Goal: Task Accomplishment & Management: Manage account settings

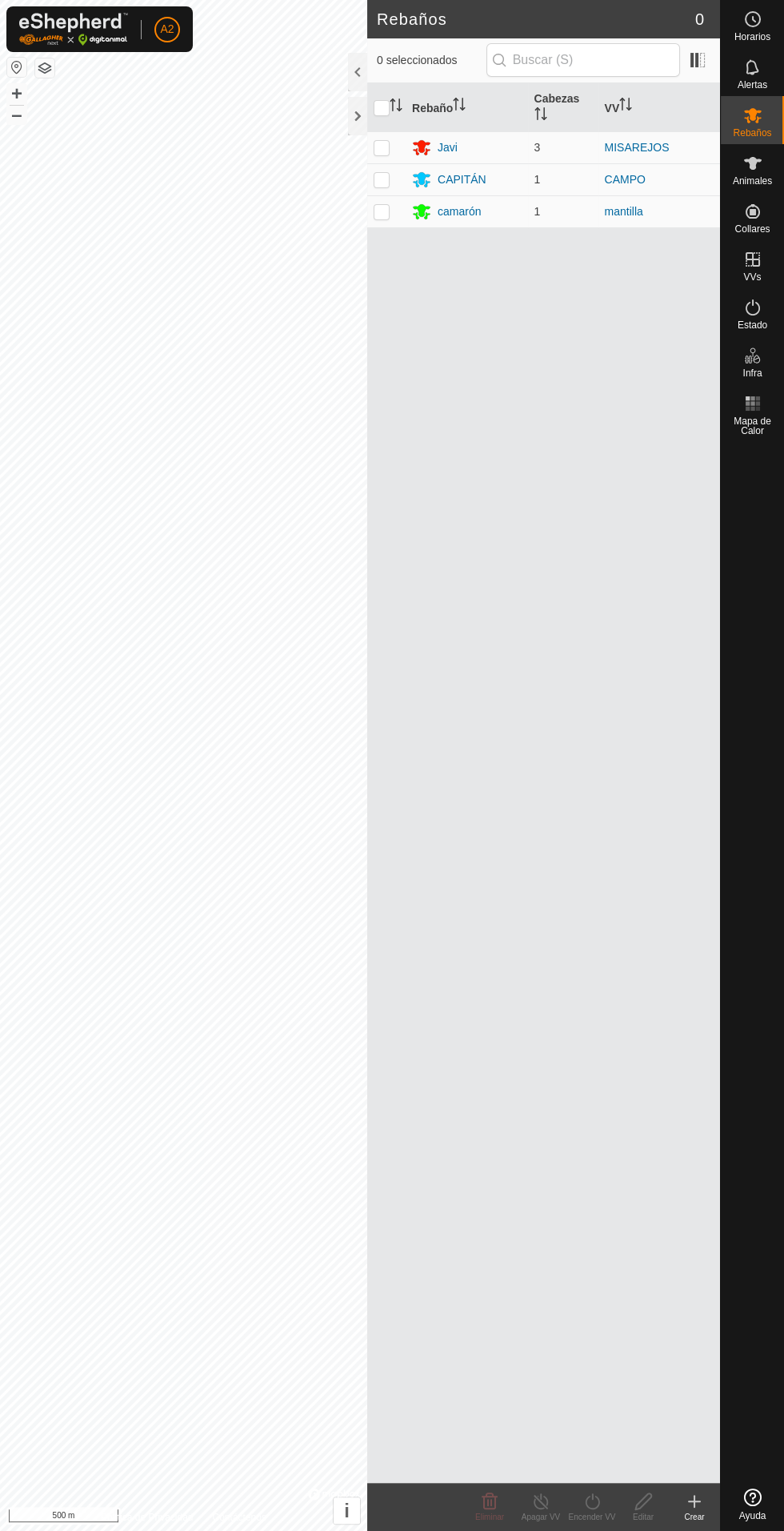
click at [459, 204] on div "camarón" at bounding box center [459, 211] width 43 height 16
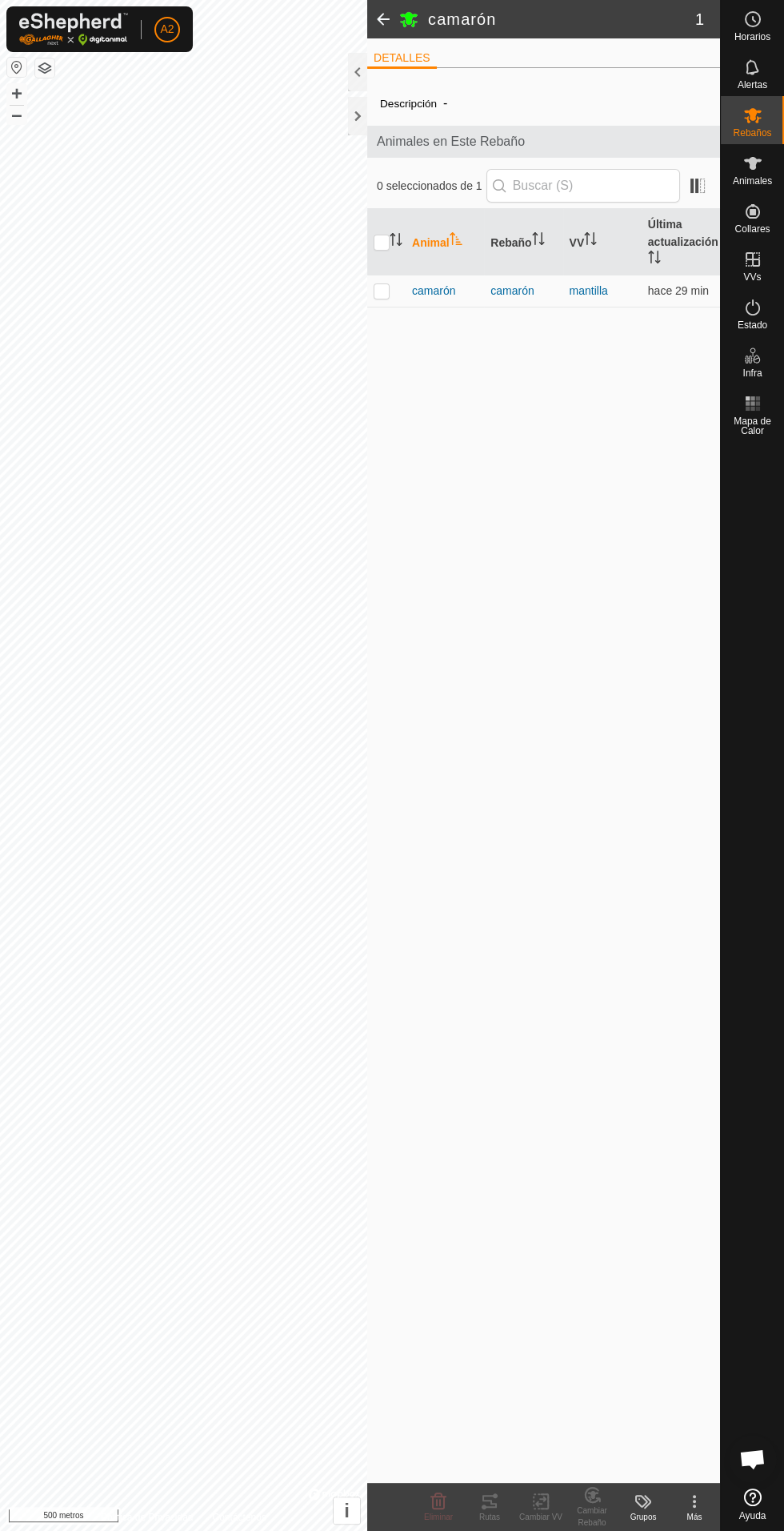
click at [447, 283] on span "camarón" at bounding box center [434, 291] width 43 height 16
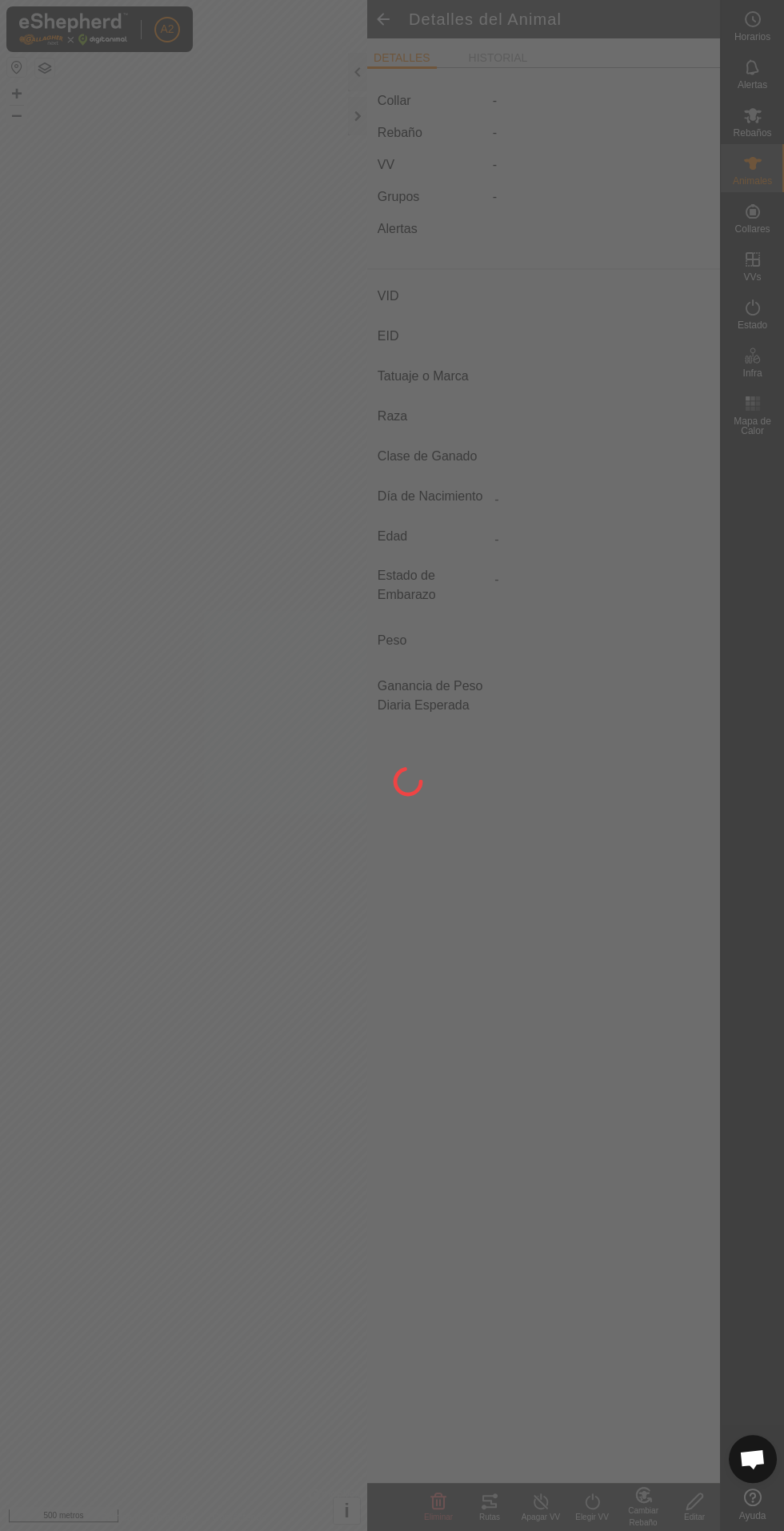
type input "camaron"
type input "-"
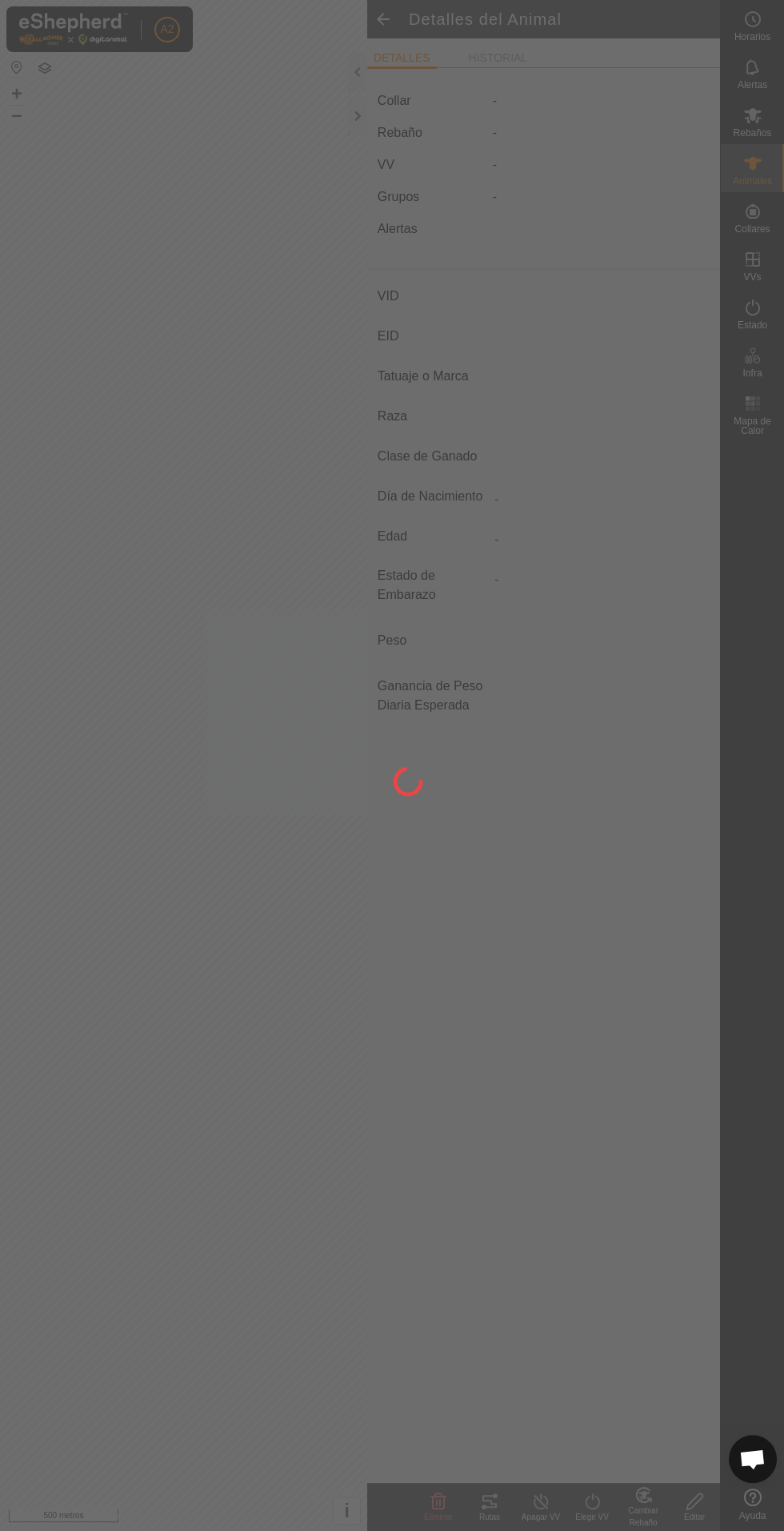
type input "0 kg"
type input "-"
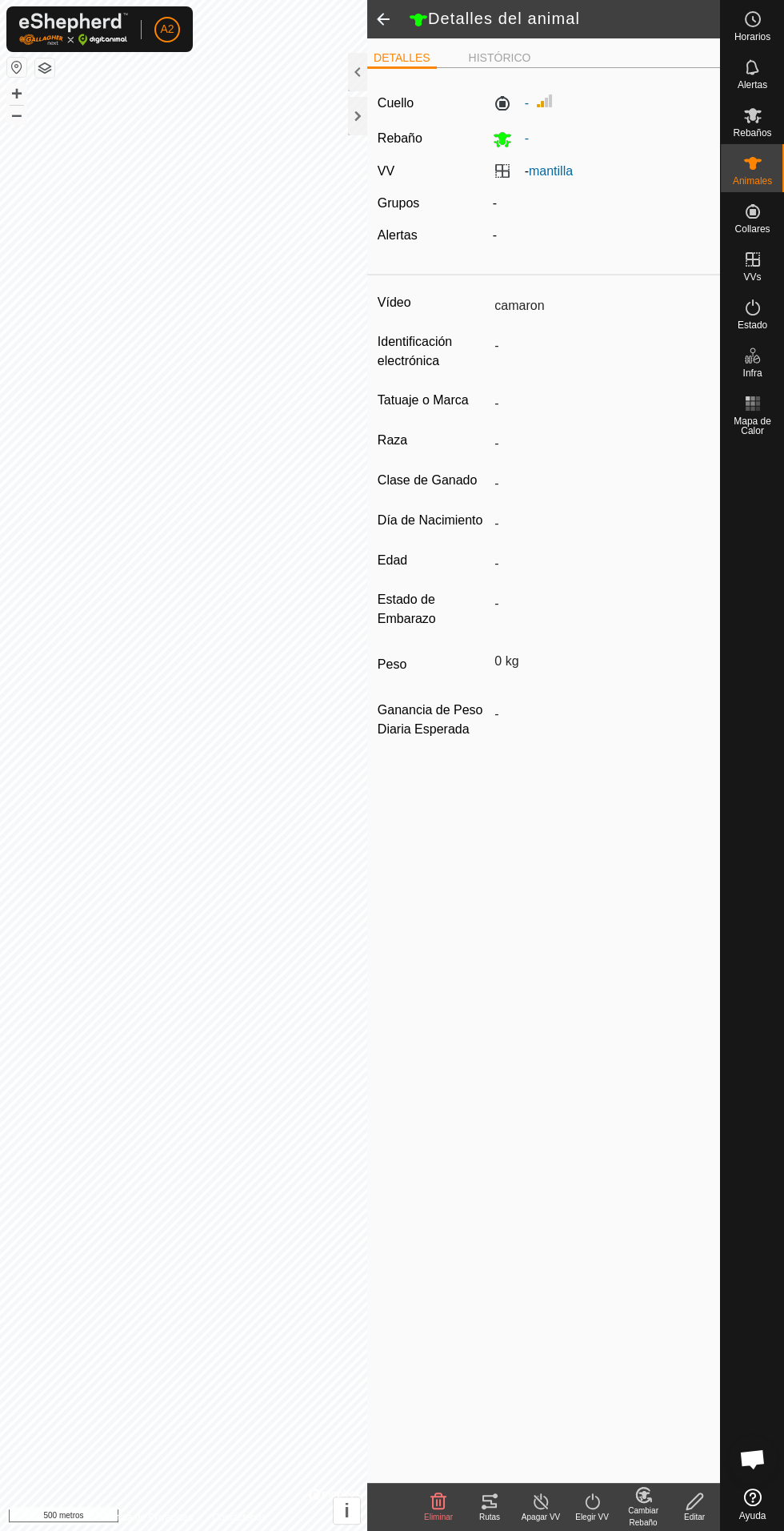
click at [495, 1494] on icon at bounding box center [496, 1496] width 5 height 5
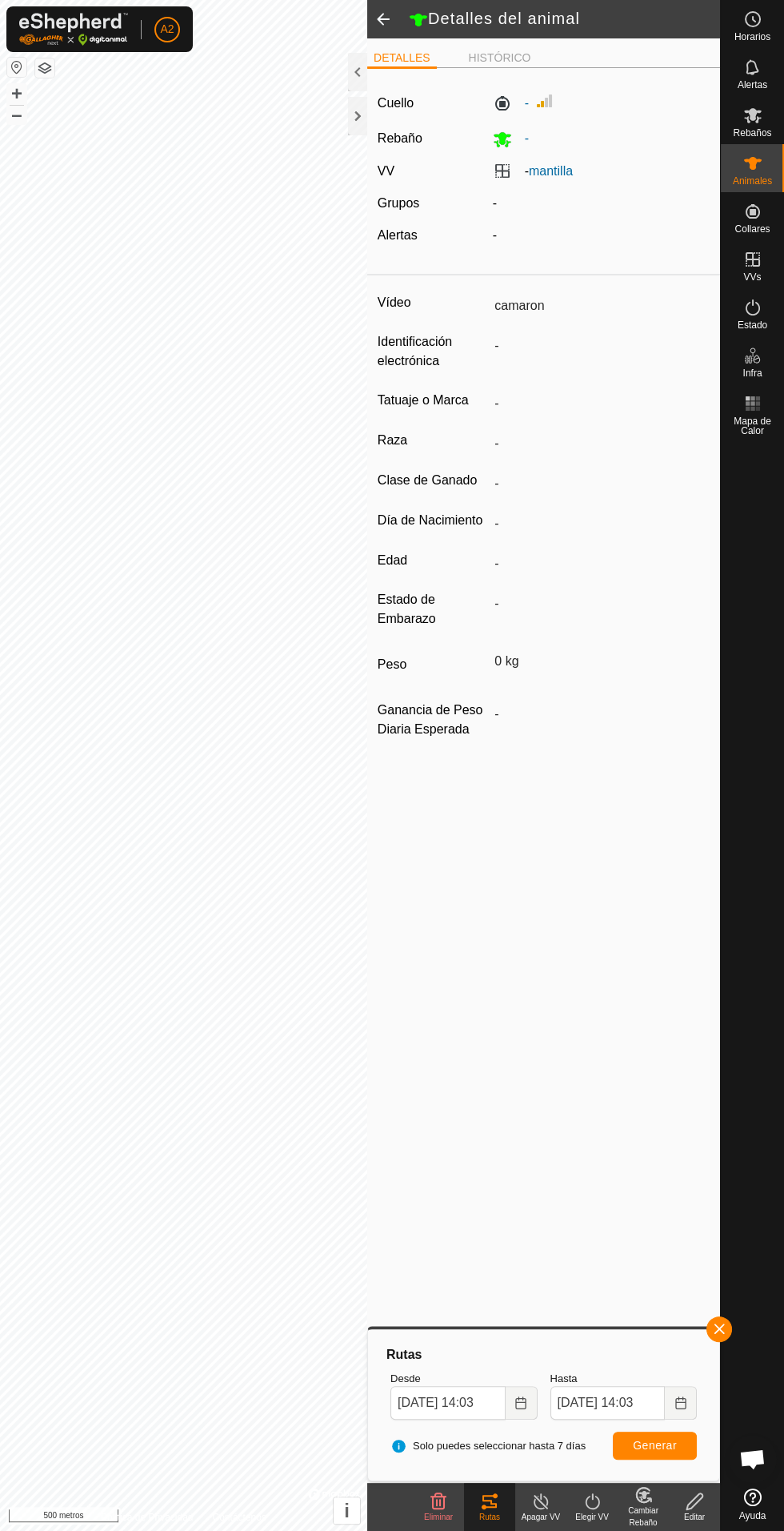
click at [352, 114] on div at bounding box center [358, 116] width 19 height 39
